Goal: Complete application form: Complete application form

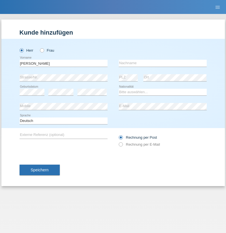
type input "Jonathan"
click at [163, 63] on input "text" at bounding box center [163, 63] width 88 height 7
type input "Bezzola"
select select "CH"
radio input "true"
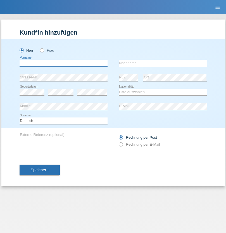
click at [63, 63] on input "text" at bounding box center [64, 63] width 88 height 7
type input "[PERSON_NAME]"
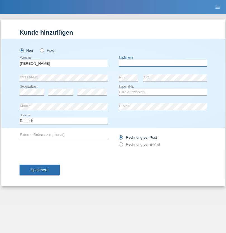
click at [163, 63] on input "text" at bounding box center [163, 63] width 88 height 7
type input "Özyurt"
select select "CH"
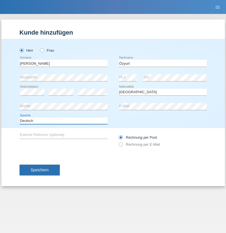
select select "en"
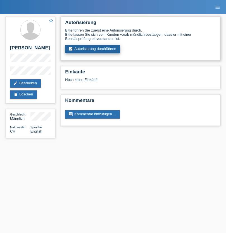
click at [93, 49] on link "assignment_turned_in Autorisierung durchführen" at bounding box center [92, 49] width 55 height 8
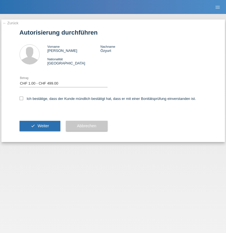
select select "1"
checkbox input "true"
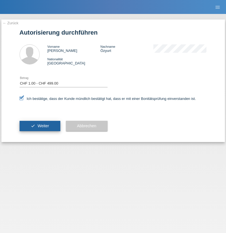
click at [40, 126] on span "Weiter" at bounding box center [42, 126] width 11 height 4
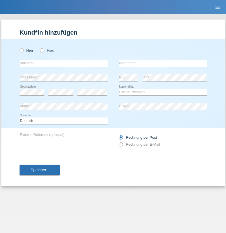
radio input "true"
click at [63, 63] on input "text" at bounding box center [64, 63] width 88 height 7
type input "Daniela"
click at [163, 63] on input "text" at bounding box center [163, 63] width 88 height 7
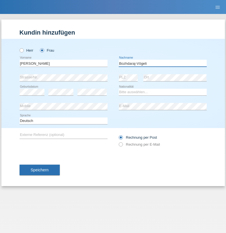
type input "Bozhdaraj-Vögeli"
select select "CH"
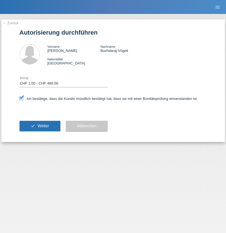
select select "1"
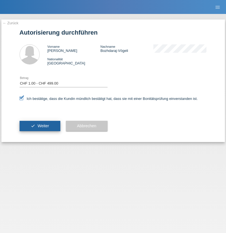
click at [40, 126] on span "Weiter" at bounding box center [42, 126] width 11 height 4
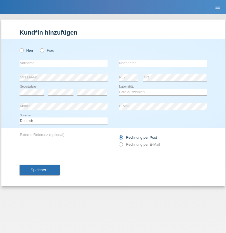
radio input "true"
click at [63, 63] on input "text" at bounding box center [64, 63] width 88 height 7
type input "[PERSON_NAME]"
click at [163, 63] on input "text" at bounding box center [163, 63] width 88 height 7
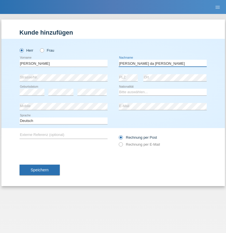
type input "[PERSON_NAME] da [PERSON_NAME]"
select select "PT"
select select "C"
select select "07"
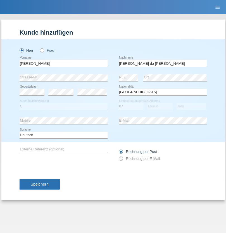
select select "04"
select select "1992"
